Goal: Communication & Community: Participate in discussion

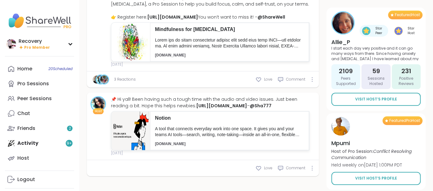
click at [64, 143] on div "Home 20 Scheduled Pro Sessions Peer Sessions Chat Friends 2 Activity 9 + Host" at bounding box center [39, 113] width 69 height 104
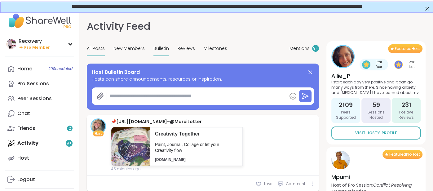
click at [99, 50] on span "All Posts" at bounding box center [96, 48] width 18 height 7
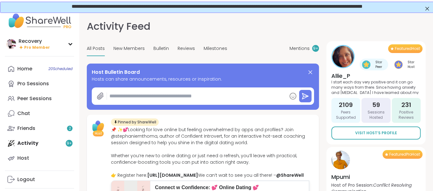
type textarea "*"
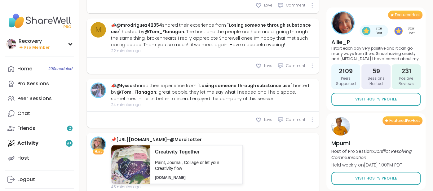
scroll to position [280, 0]
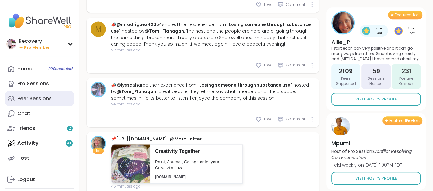
click at [25, 99] on div "Peer Sessions" at bounding box center [34, 98] width 34 height 7
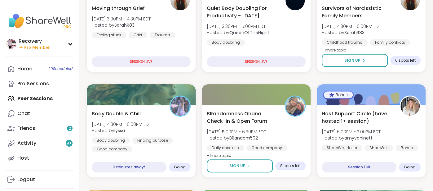
scroll to position [109, 0]
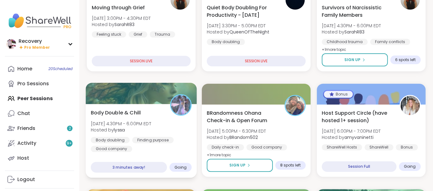
click at [132, 124] on span "[DATE] 4:30PM - 6:00PM EDT" at bounding box center [121, 123] width 60 height 6
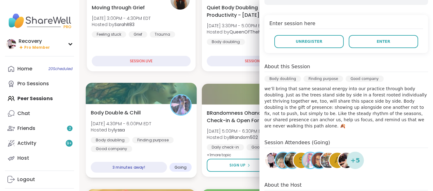
scroll to position [112, 0]
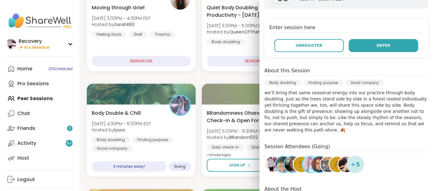
click at [356, 50] on button "Enter" at bounding box center [383, 45] width 69 height 13
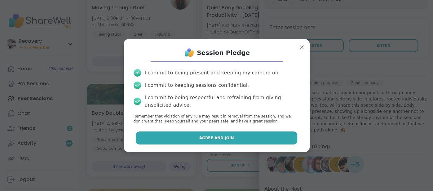
click at [145, 140] on button "Agree and Join" at bounding box center [216, 137] width 161 height 13
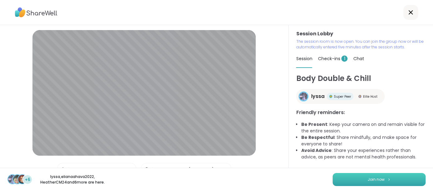
click at [341, 182] on button "Join now" at bounding box center [378, 179] width 93 height 13
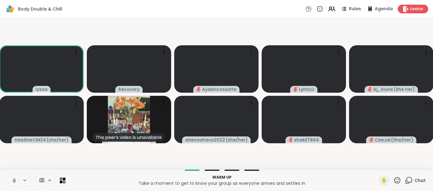
click at [12, 181] on icon at bounding box center [14, 181] width 6 height 6
click at [14, 176] on button at bounding box center [14, 180] width 12 height 13
click at [14, 178] on icon at bounding box center [14, 179] width 2 height 2
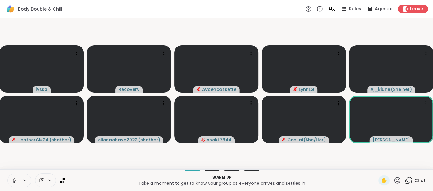
click at [12, 183] on icon at bounding box center [14, 181] width 6 height 6
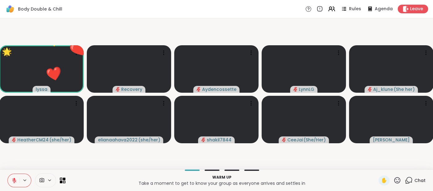
click at [395, 182] on icon at bounding box center [397, 180] width 8 height 8
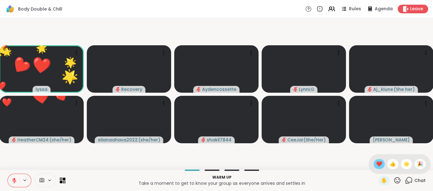
click at [379, 169] on div "✋ ❤️ 👍 🌟 🎉" at bounding box center [399, 164] width 62 height 20
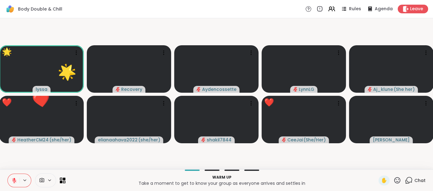
click at [397, 178] on icon at bounding box center [397, 180] width 8 height 8
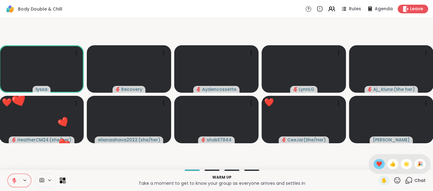
click at [381, 165] on span "❤️" at bounding box center [379, 163] width 6 height 7
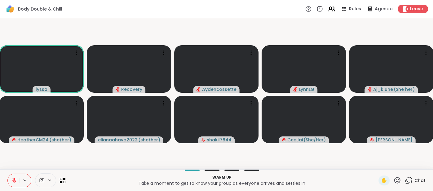
click at [15, 182] on icon at bounding box center [14, 180] width 4 height 4
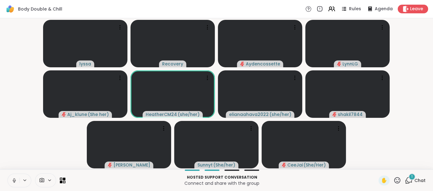
click at [12, 181] on icon at bounding box center [14, 181] width 6 height 6
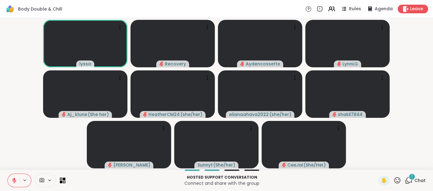
click at [416, 182] on span "Chat" at bounding box center [419, 180] width 11 height 6
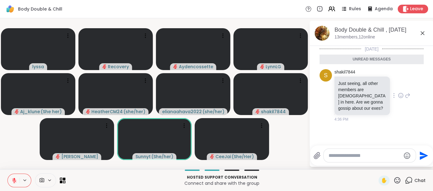
click at [399, 93] on icon at bounding box center [401, 95] width 6 height 6
click at [351, 83] on div "Select Reaction: Heart" at bounding box center [352, 86] width 6 height 6
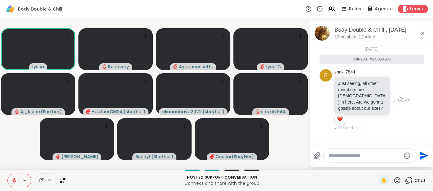
click at [423, 33] on icon at bounding box center [422, 32] width 7 height 7
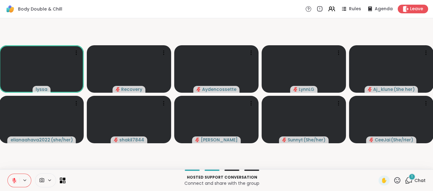
click at [418, 177] on span "Chat" at bounding box center [419, 180] width 11 height 6
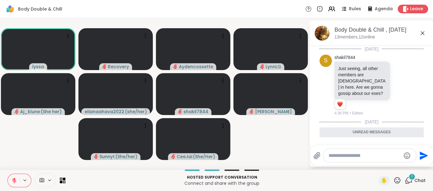
scroll to position [24, 0]
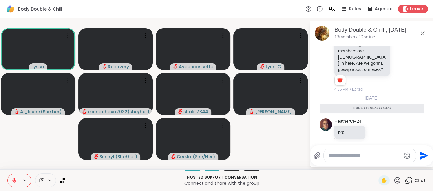
click at [422, 34] on icon at bounding box center [422, 32] width 7 height 7
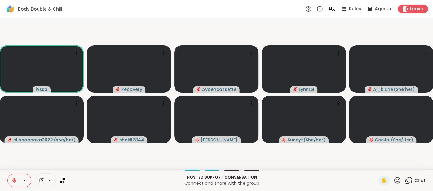
click at [422, 34] on video-player-container "lyssa Recovery Aydencossette LynnLG Aj_klune ( She her ) elianaahava2022 ( she/…" at bounding box center [216, 94] width 425 height 146
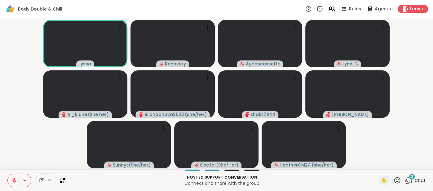
click at [417, 179] on span "Chat" at bounding box center [419, 180] width 11 height 6
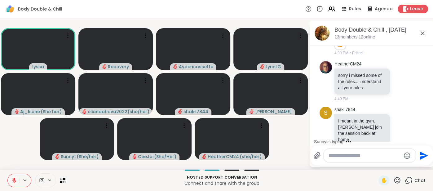
scroll to position [250, 0]
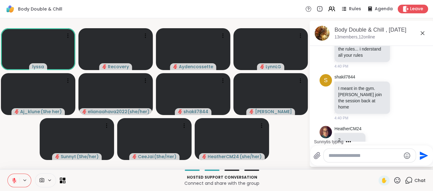
click at [420, 29] on icon at bounding box center [422, 32] width 7 height 7
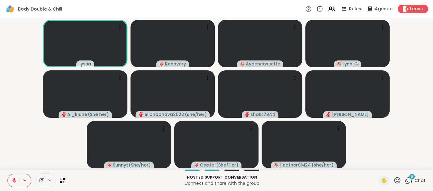
click at [11, 179] on icon at bounding box center [14, 181] width 6 height 6
click at [12, 181] on icon at bounding box center [14, 181] width 6 height 6
click at [397, 180] on icon at bounding box center [397, 180] width 8 height 8
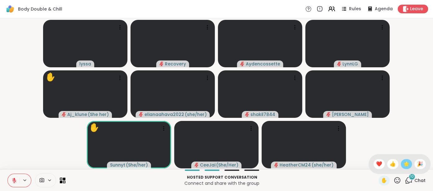
click at [404, 165] on span "🌟" at bounding box center [406, 163] width 6 height 7
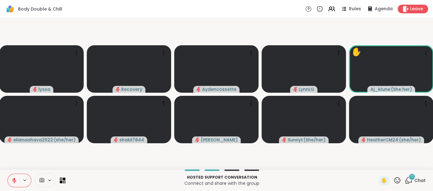
click at [418, 181] on span "Chat" at bounding box center [419, 180] width 11 height 6
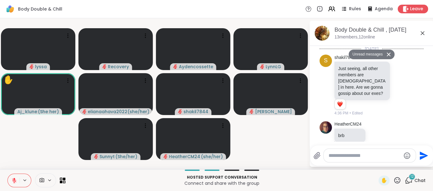
scroll to position [749, 0]
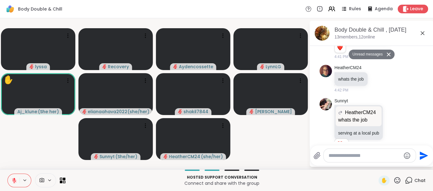
click at [423, 35] on icon at bounding box center [422, 32] width 7 height 7
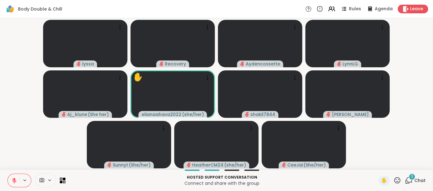
click at [11, 184] on button at bounding box center [14, 180] width 12 height 13
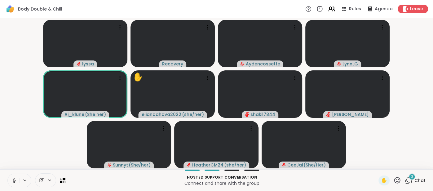
click at [12, 179] on icon at bounding box center [14, 181] width 6 height 6
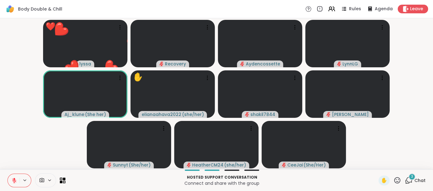
click at [14, 181] on icon at bounding box center [14, 181] width 6 height 6
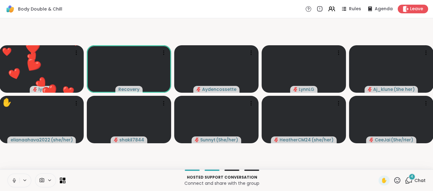
click at [12, 178] on icon at bounding box center [14, 181] width 6 height 6
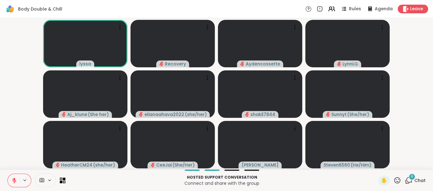
click at [12, 153] on video-player-container "lyssa Recovery Aydencossette LynnLG Aj_klune ( She her ) elianaahava2022 ( she/…" at bounding box center [216, 94] width 425 height 146
click at [12, 181] on icon at bounding box center [14, 180] width 4 height 4
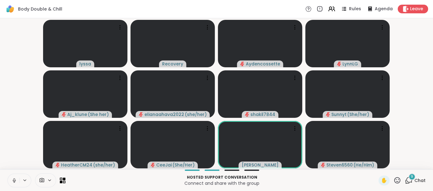
click at [11, 180] on button at bounding box center [14, 180] width 12 height 13
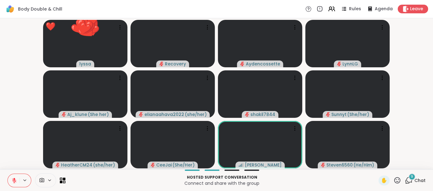
click at [417, 182] on span "Chat" at bounding box center [419, 180] width 11 height 6
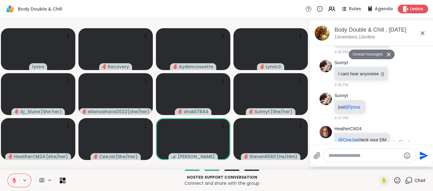
scroll to position [1094, 0]
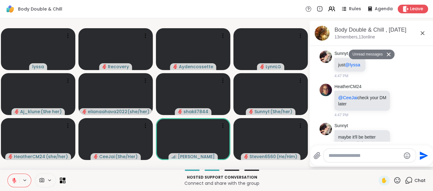
click at [421, 34] on icon at bounding box center [422, 32] width 7 height 7
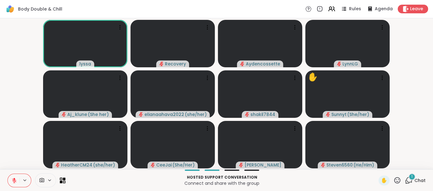
click at [8, 182] on button at bounding box center [14, 180] width 12 height 13
click at [11, 178] on button at bounding box center [14, 180] width 12 height 13
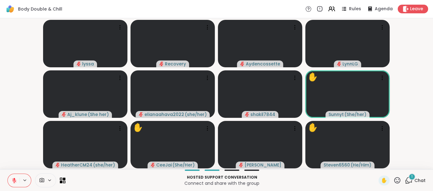
click at [416, 180] on span "Chat" at bounding box center [419, 180] width 11 height 6
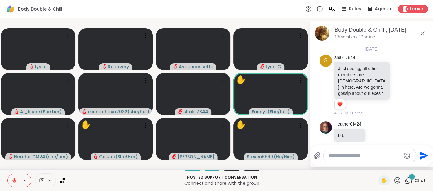
scroll to position [1127, 0]
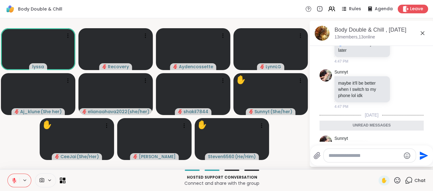
click at [424, 32] on icon at bounding box center [422, 32] width 7 height 7
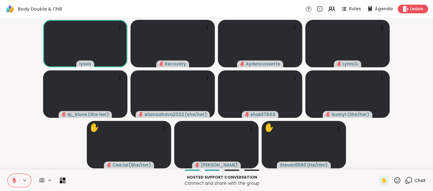
click at [13, 180] on icon at bounding box center [14, 180] width 4 height 4
click at [13, 180] on icon at bounding box center [14, 179] width 2 height 3
click at [15, 179] on icon at bounding box center [14, 181] width 6 height 6
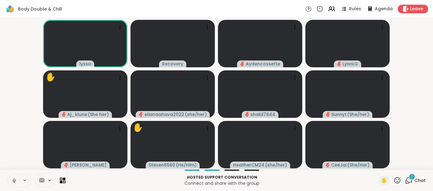
click at [12, 180] on icon at bounding box center [14, 181] width 6 height 6
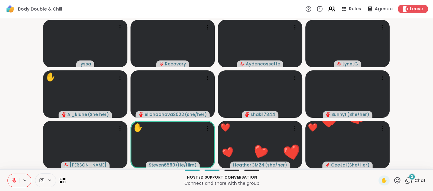
click at [396, 180] on icon at bounding box center [397, 180] width 8 height 8
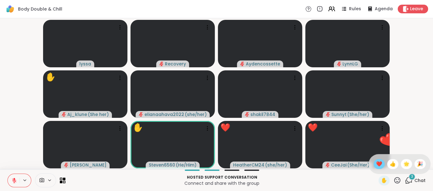
click at [377, 167] on span "❤️" at bounding box center [379, 163] width 6 height 7
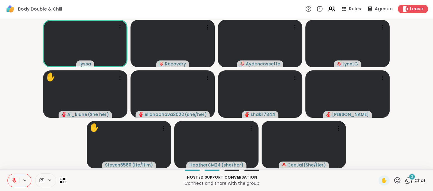
click at [11, 178] on icon at bounding box center [14, 181] width 6 height 6
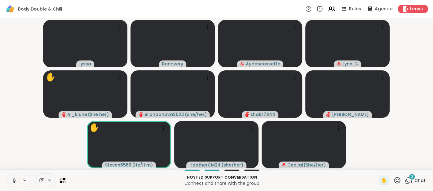
click at [416, 179] on span "Chat" at bounding box center [419, 180] width 11 height 6
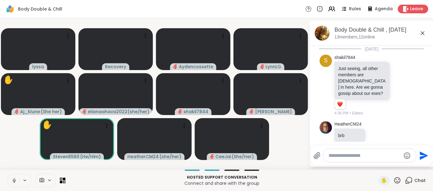
scroll to position [1257, 0]
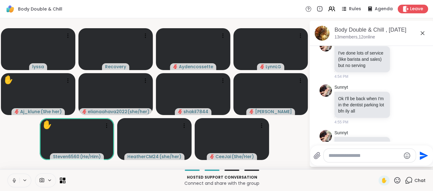
click at [422, 36] on icon at bounding box center [422, 32] width 7 height 7
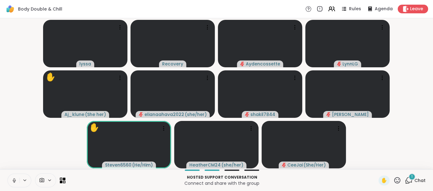
click at [416, 180] on span "Chat" at bounding box center [419, 180] width 11 height 6
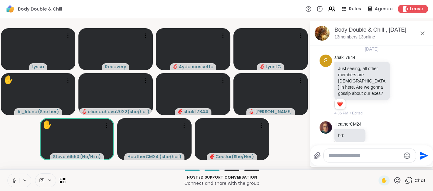
scroll to position [1296, 0]
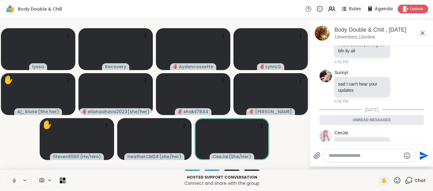
click at [422, 35] on icon at bounding box center [422, 32] width 7 height 7
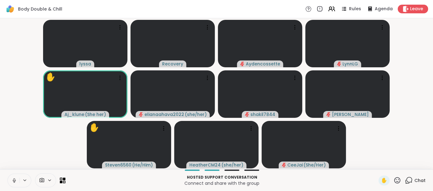
click at [12, 181] on icon at bounding box center [14, 181] width 6 height 6
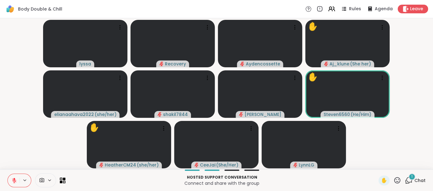
click at [418, 182] on span "Chat" at bounding box center [419, 180] width 11 height 6
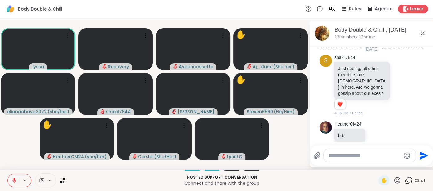
scroll to position [1334, 0]
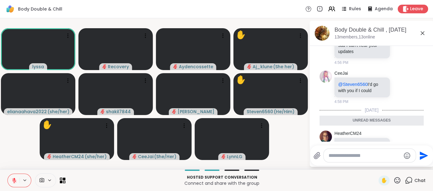
click at [422, 37] on div "Body Double & Chill , Sep 09 13 members, 13 online" at bounding box center [381, 33] width 94 height 14
click at [423, 33] on icon at bounding box center [422, 33] width 4 height 4
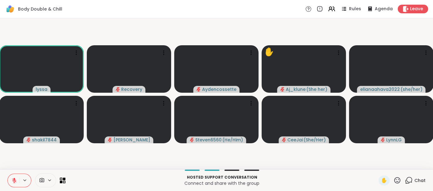
click at [13, 176] on button at bounding box center [14, 180] width 12 height 13
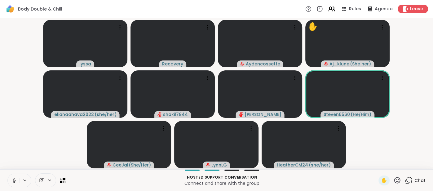
click at [10, 178] on button at bounding box center [14, 180] width 12 height 13
click at [12, 175] on button at bounding box center [14, 180] width 12 height 13
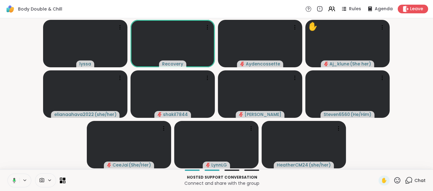
click at [11, 180] on icon at bounding box center [14, 181] width 6 height 6
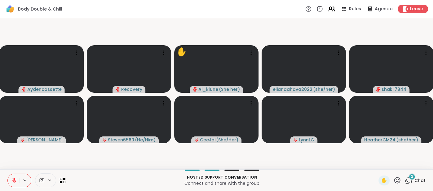
click at [14, 177] on button at bounding box center [14, 180] width 12 height 13
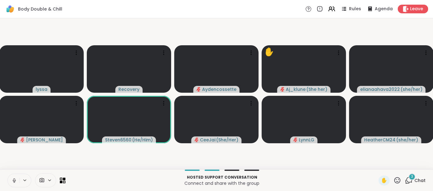
click at [12, 181] on icon at bounding box center [14, 181] width 6 height 6
click at [13, 178] on icon at bounding box center [14, 181] width 6 height 6
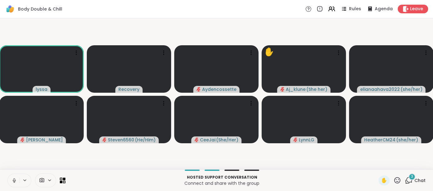
click at [13, 178] on icon at bounding box center [14, 181] width 6 height 6
click at [10, 178] on button at bounding box center [14, 180] width 12 height 13
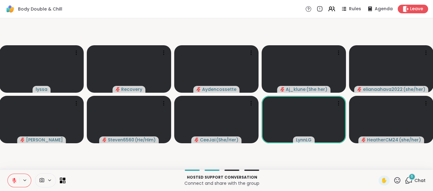
click at [12, 178] on icon at bounding box center [14, 181] width 6 height 6
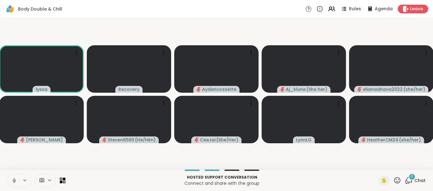
click at [12, 178] on icon at bounding box center [14, 181] width 6 height 6
click at [9, 178] on button at bounding box center [14, 180] width 12 height 13
click at [11, 177] on button at bounding box center [14, 180] width 12 height 13
click at [13, 179] on icon at bounding box center [14, 180] width 4 height 4
click at [11, 178] on button at bounding box center [14, 180] width 12 height 13
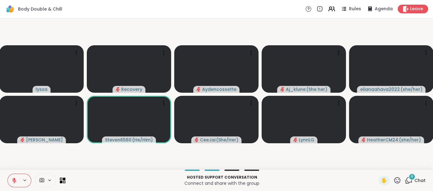
click at [12, 178] on icon at bounding box center [14, 180] width 4 height 4
click at [11, 179] on icon at bounding box center [14, 181] width 6 height 6
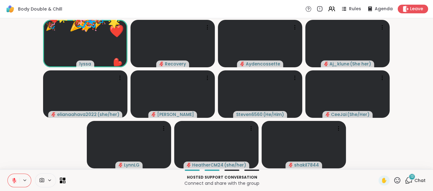
click at [420, 177] on div "13 Chat" at bounding box center [415, 180] width 21 height 10
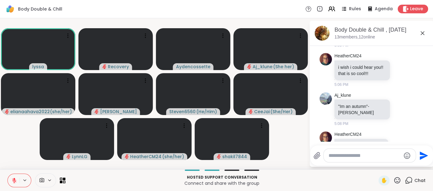
scroll to position [1619, 0]
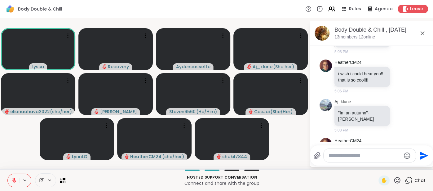
click at [421, 35] on icon at bounding box center [422, 32] width 7 height 7
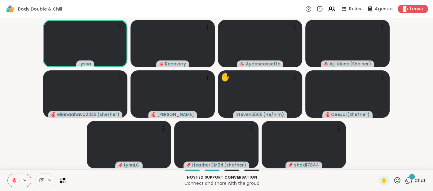
click at [422, 182] on span "Chat" at bounding box center [419, 180] width 11 height 6
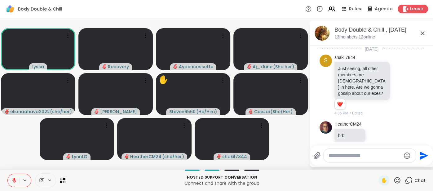
scroll to position [2095, 0]
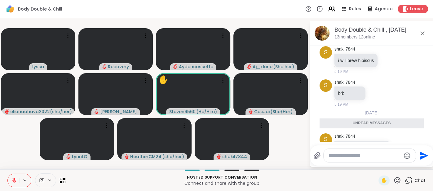
click at [331, 155] on textarea "Type your message" at bounding box center [364, 155] width 72 height 6
type textarea "***"
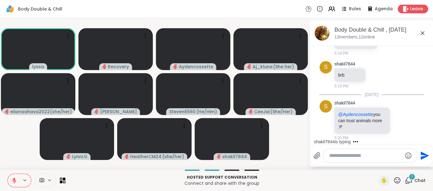
scroll to position [2158, 0]
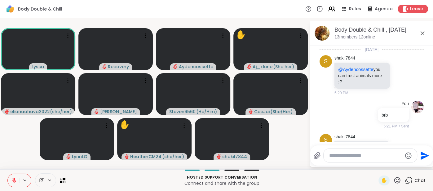
click at [12, 178] on icon at bounding box center [14, 181] width 6 height 6
click at [12, 177] on button at bounding box center [14, 180] width 12 height 13
click at [402, 151] on icon at bounding box center [401, 154] width 6 height 6
click at [349, 141] on div "Select Reaction: Heart" at bounding box center [352, 144] width 6 height 6
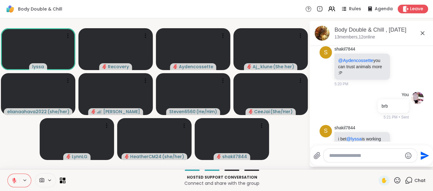
click at [16, 178] on icon at bounding box center [14, 181] width 6 height 6
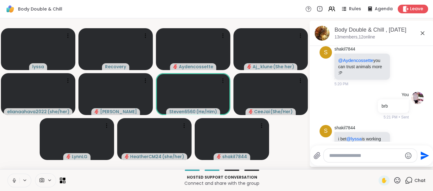
click at [10, 180] on button at bounding box center [14, 180] width 12 height 13
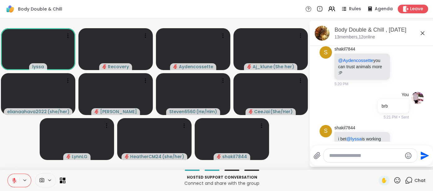
click at [11, 177] on button at bounding box center [14, 180] width 12 height 13
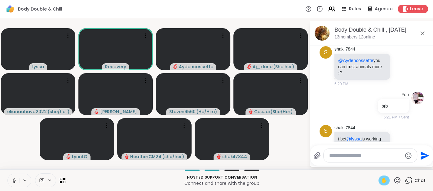
click at [382, 183] on span "✋" at bounding box center [384, 180] width 6 height 7
click at [381, 177] on div "✋" at bounding box center [383, 180] width 11 height 10
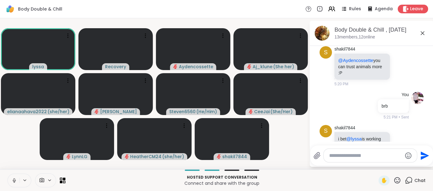
click at [14, 178] on icon at bounding box center [14, 179] width 2 height 3
drag, startPoint x: 10, startPoint y: 181, endPoint x: 13, endPoint y: 156, distance: 24.7
click at [13, 156] on div "Body Double & Chill Rules Agenda Leave lyssa Recovery Aydencossette Aj_klune ( …" at bounding box center [216, 95] width 433 height 191
click at [12, 177] on button at bounding box center [14, 180] width 12 height 13
click at [10, 182] on button at bounding box center [14, 180] width 12 height 13
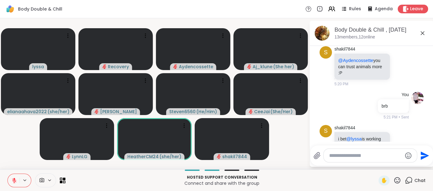
click at [12, 178] on icon at bounding box center [14, 181] width 6 height 6
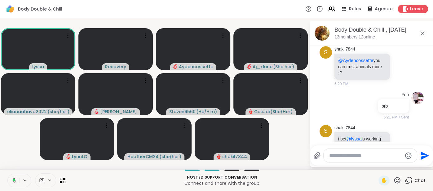
click at [12, 178] on icon at bounding box center [14, 181] width 6 height 6
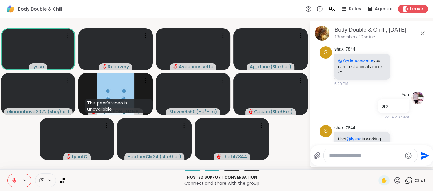
click at [13, 182] on icon at bounding box center [14, 181] width 6 height 6
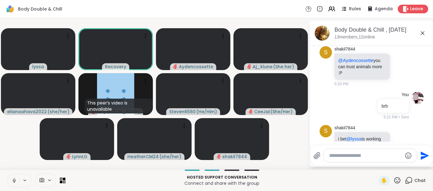
click at [14, 179] on icon at bounding box center [14, 181] width 6 height 6
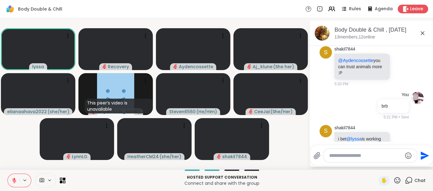
click at [14, 179] on icon at bounding box center [14, 181] width 6 height 6
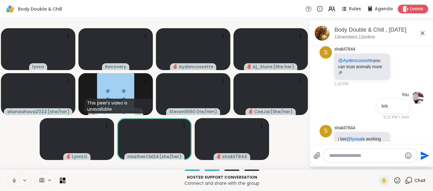
click at [11, 182] on button at bounding box center [14, 180] width 12 height 13
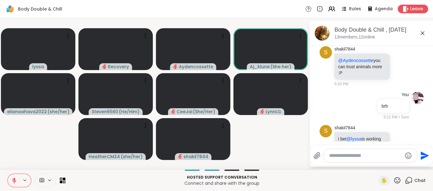
click at [12, 182] on icon at bounding box center [14, 181] width 6 height 6
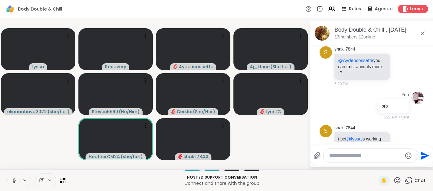
click at [12, 182] on icon at bounding box center [14, 181] width 6 height 6
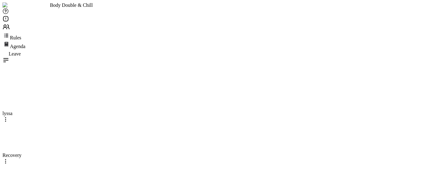
scroll to position [2415, 0]
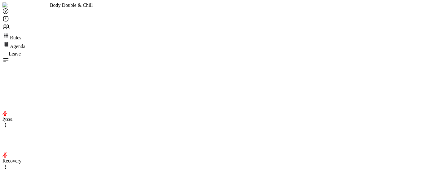
scroll to position [2448, 0]
type textarea "**"
type textarea "**********"
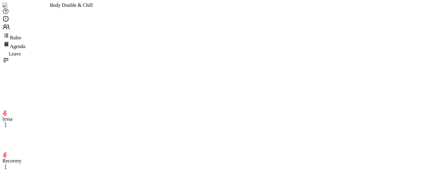
scroll to position [2499, 0]
click at [21, 51] on span "Leave" at bounding box center [15, 53] width 12 height 5
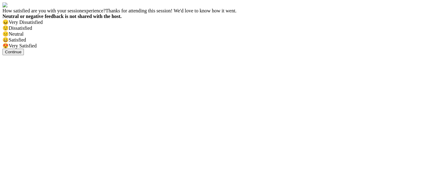
click at [9, 48] on span "😍" at bounding box center [5, 45] width 6 height 5
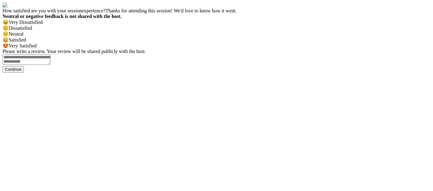
click at [51, 65] on textarea at bounding box center [26, 59] width 48 height 11
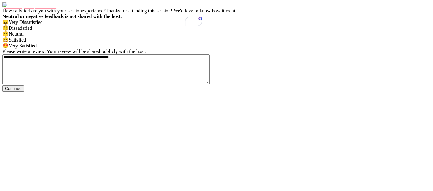
type textarea "**********"
click at [317, 92] on div "Continue" at bounding box center [216, 88] width 428 height 7
click at [24, 92] on button "Continue" at bounding box center [12, 88] width 21 height 7
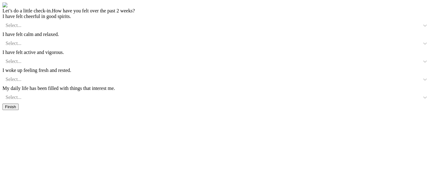
click at [19, 110] on button "Finish" at bounding box center [10, 106] width 16 height 7
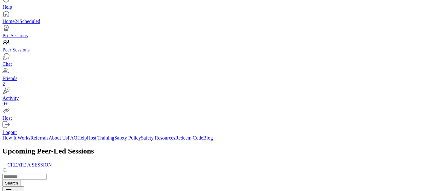
scroll to position [114, 0]
